Goal: Task Accomplishment & Management: Use online tool/utility

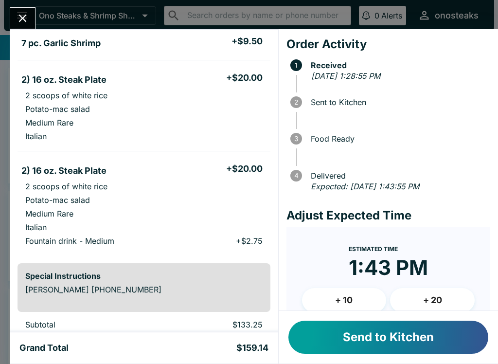
scroll to position [510, 0]
click at [432, 339] on button "Send to Kitchen" at bounding box center [388, 336] width 200 height 33
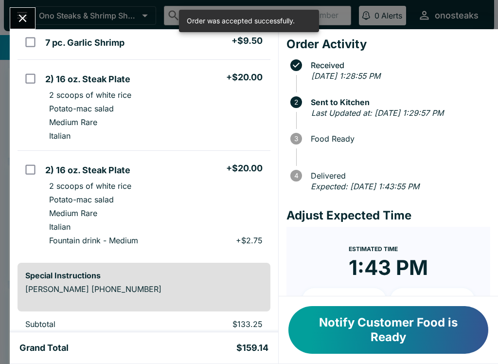
click at [23, 12] on icon "Close" at bounding box center [22, 18] width 13 height 13
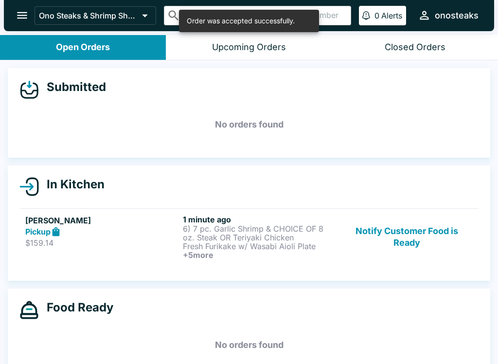
click at [230, 239] on p "6) 7 pc. Garlic Shrimp & CHOICE OF 8 oz. Steak OR Teriyaki Chicken" at bounding box center [260, 232] width 154 height 17
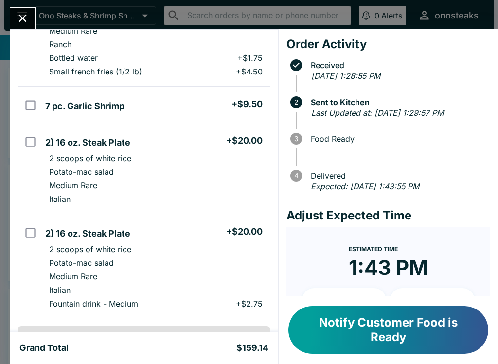
scroll to position [387, 0]
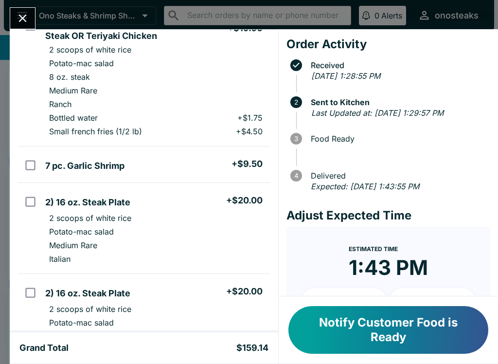
click at [17, 16] on icon "Close" at bounding box center [22, 18] width 13 height 13
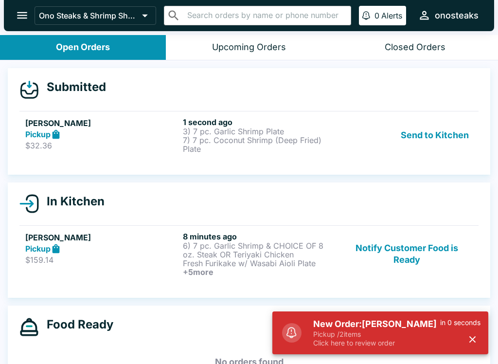
click at [231, 129] on p "3) 7 pc. Garlic Shrimp Plate" at bounding box center [260, 131] width 154 height 9
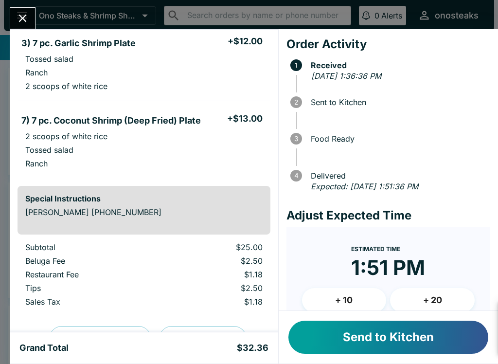
scroll to position [93, 0]
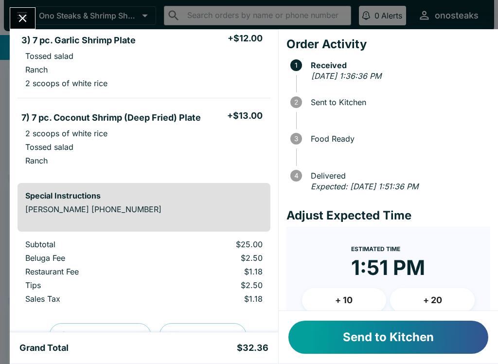
click at [401, 339] on button "Send to Kitchen" at bounding box center [388, 336] width 200 height 33
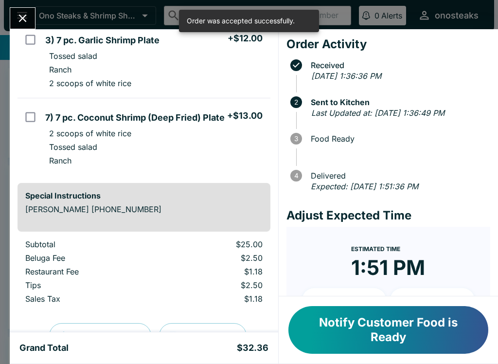
click at [24, 8] on button "Close" at bounding box center [22, 18] width 25 height 21
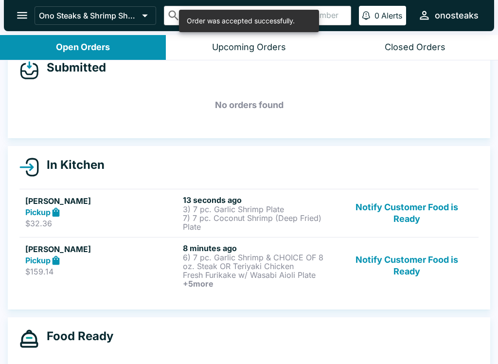
scroll to position [21, 0]
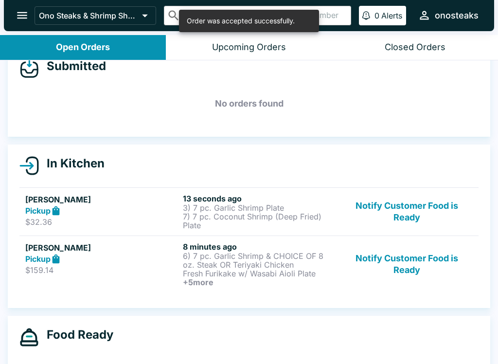
click at [243, 263] on p "6) 7 pc. Garlic Shrimp & CHOICE OF 8 oz. Steak OR Teriyaki Chicken" at bounding box center [260, 259] width 154 height 17
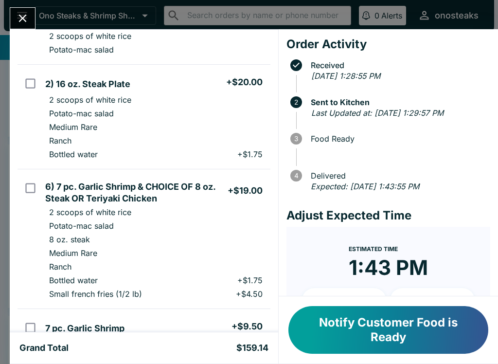
scroll to position [227, 0]
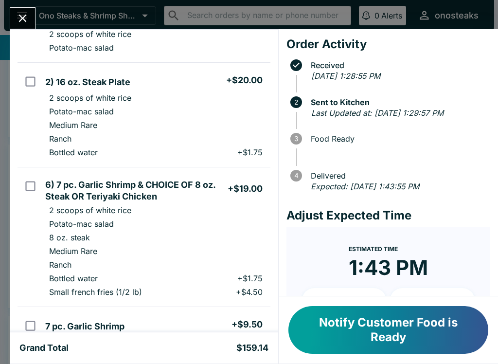
click at [16, 13] on button "Close" at bounding box center [22, 18] width 25 height 21
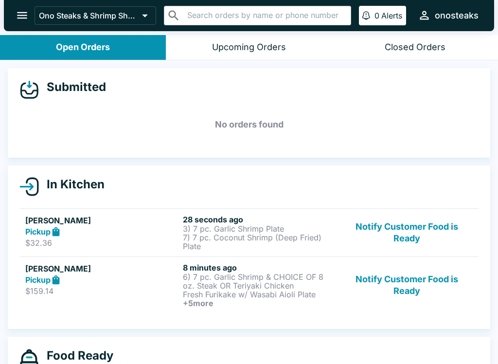
click at [202, 218] on h6 "28 seconds ago" at bounding box center [260, 219] width 154 height 10
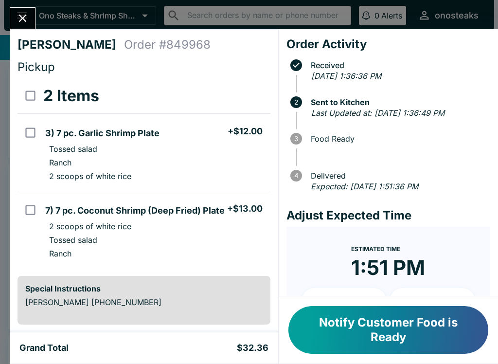
click at [31, 26] on button "Close" at bounding box center [22, 18] width 25 height 21
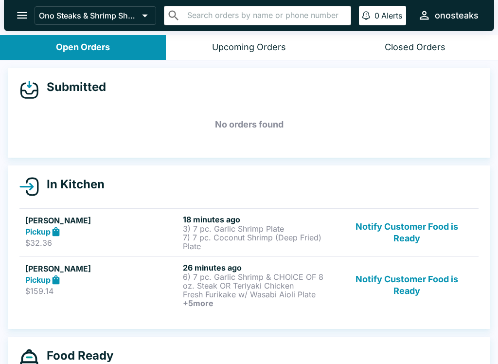
click at [410, 290] on button "Notify Customer Food is Ready" at bounding box center [407, 284] width 132 height 45
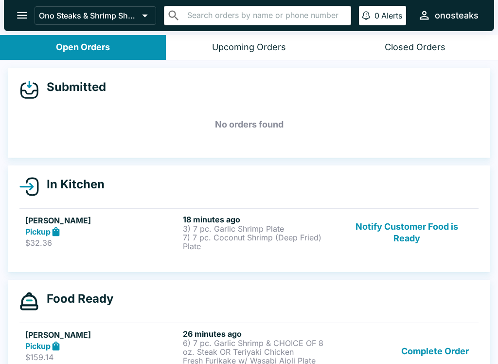
click at [402, 234] on button "Notify Customer Food is Ready" at bounding box center [407, 232] width 132 height 36
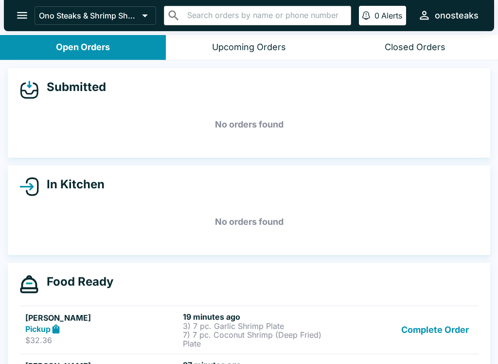
click at [442, 338] on button "Complete Order" at bounding box center [434, 330] width 75 height 36
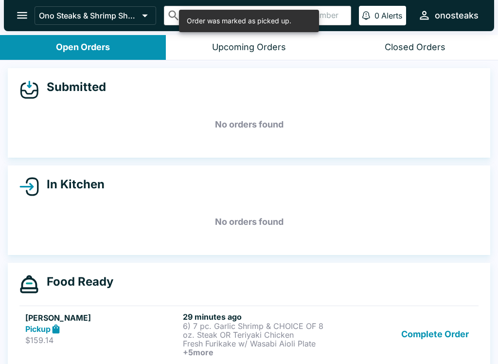
click at [449, 335] on button "Complete Order" at bounding box center [434, 334] width 75 height 45
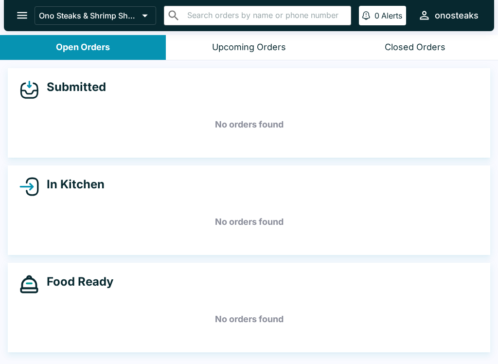
scroll to position [1, 0]
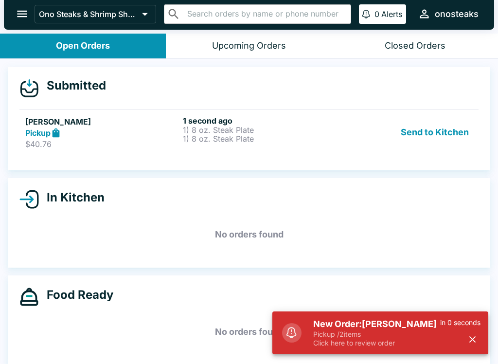
click at [247, 142] on p "1) 8 oz. Steak Plate" at bounding box center [260, 138] width 154 height 9
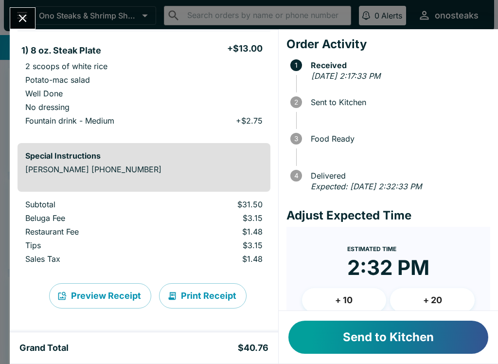
scroll to position [187, 0]
click at [401, 341] on button "Send to Kitchen" at bounding box center [388, 336] width 200 height 33
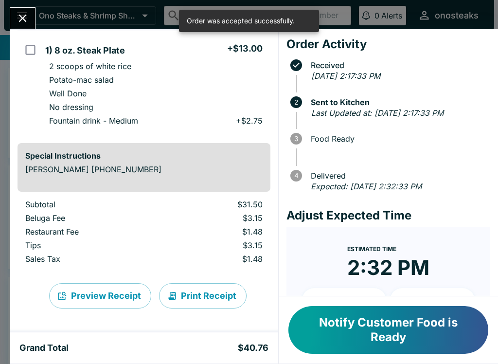
click at [28, 9] on button "Close" at bounding box center [22, 18] width 25 height 21
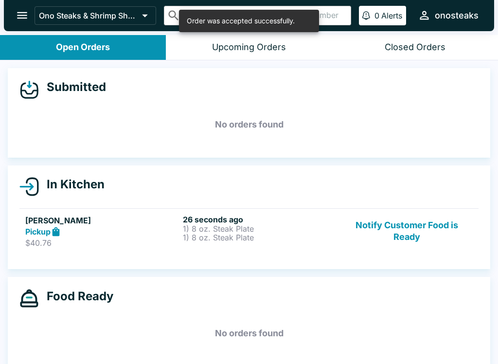
click at [247, 220] on h6 "26 seconds ago" at bounding box center [260, 219] width 154 height 10
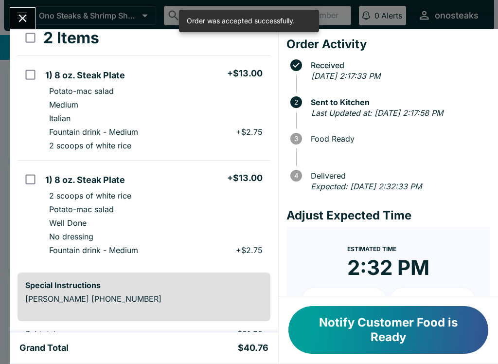
scroll to position [56, 0]
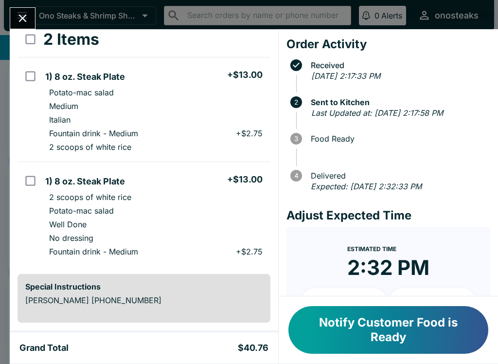
click at [32, 15] on button "Close" at bounding box center [22, 18] width 25 height 21
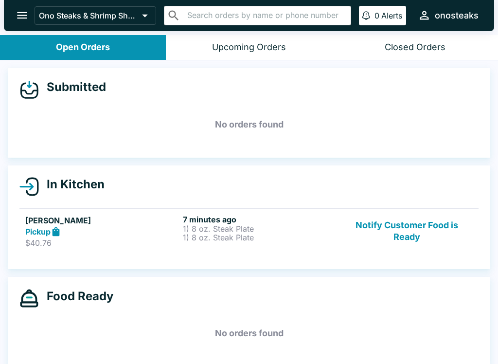
click at [415, 233] on button "Notify Customer Food is Ready" at bounding box center [407, 231] width 132 height 34
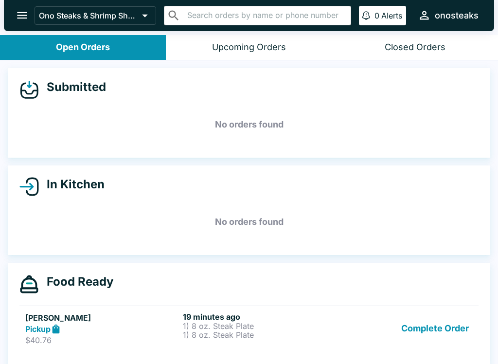
click at [466, 319] on button "Complete Order" at bounding box center [434, 329] width 75 height 34
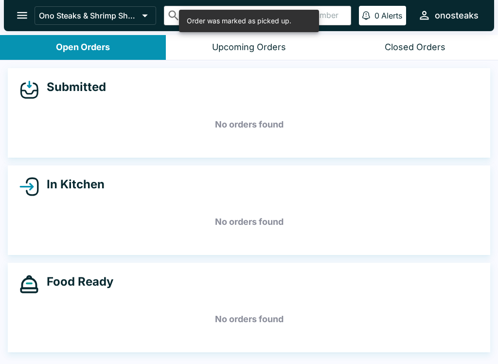
click at [465, 318] on h5 "No orders found" at bounding box center [248, 318] width 459 height 35
